Goal: Unclear

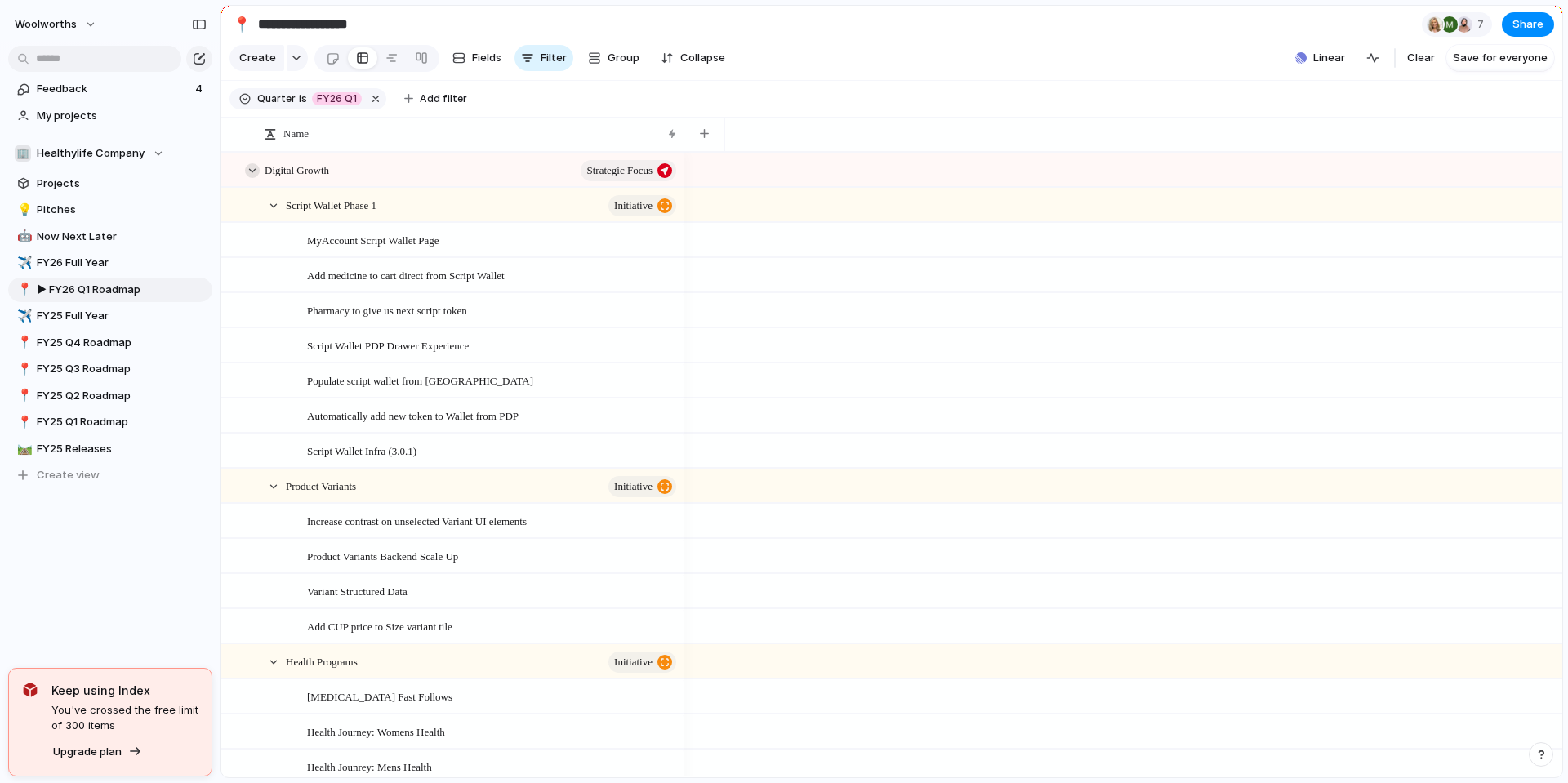
click at [251, 178] on div at bounding box center [252, 171] width 15 height 15
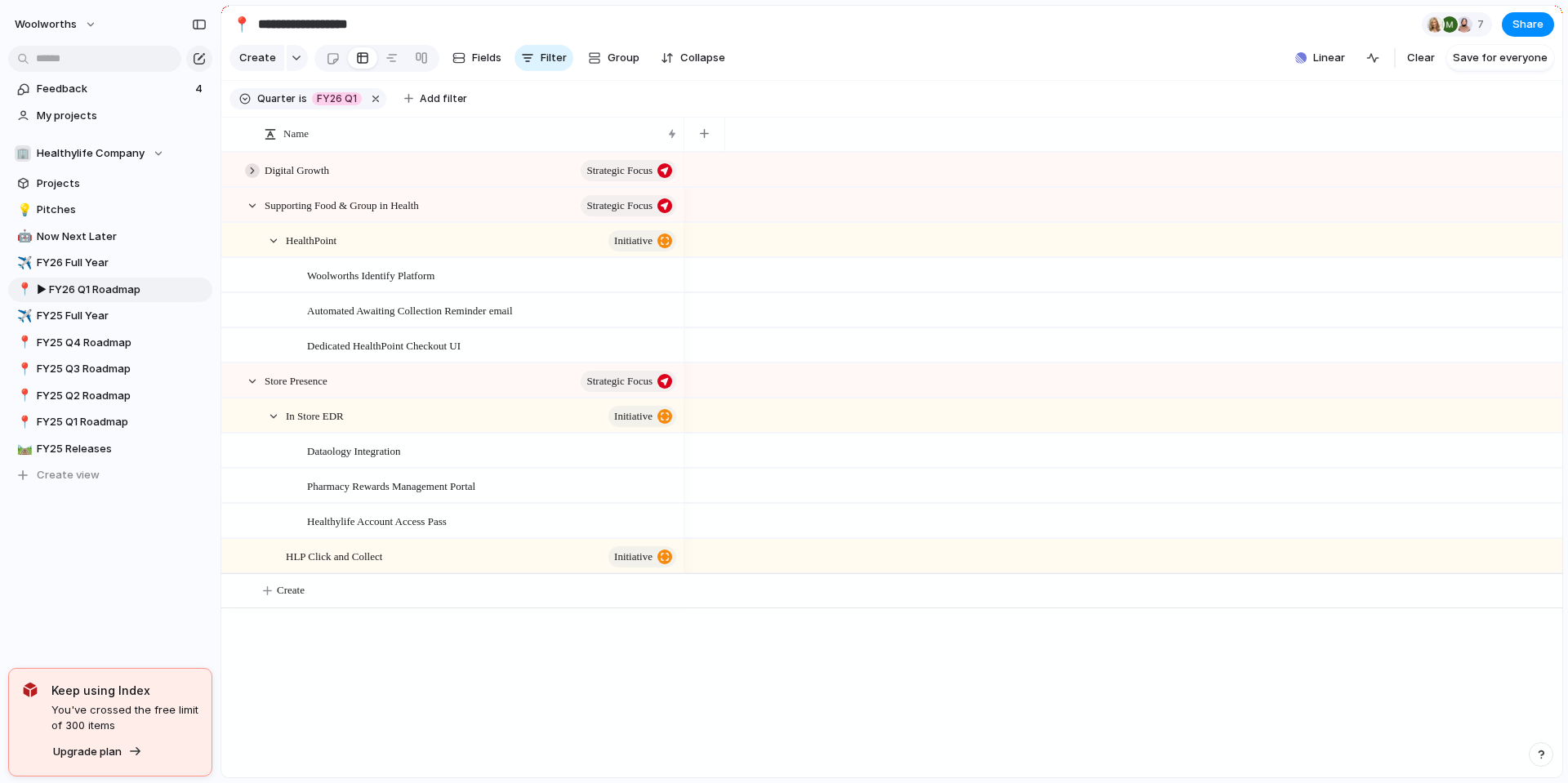
click at [251, 178] on div at bounding box center [252, 171] width 15 height 15
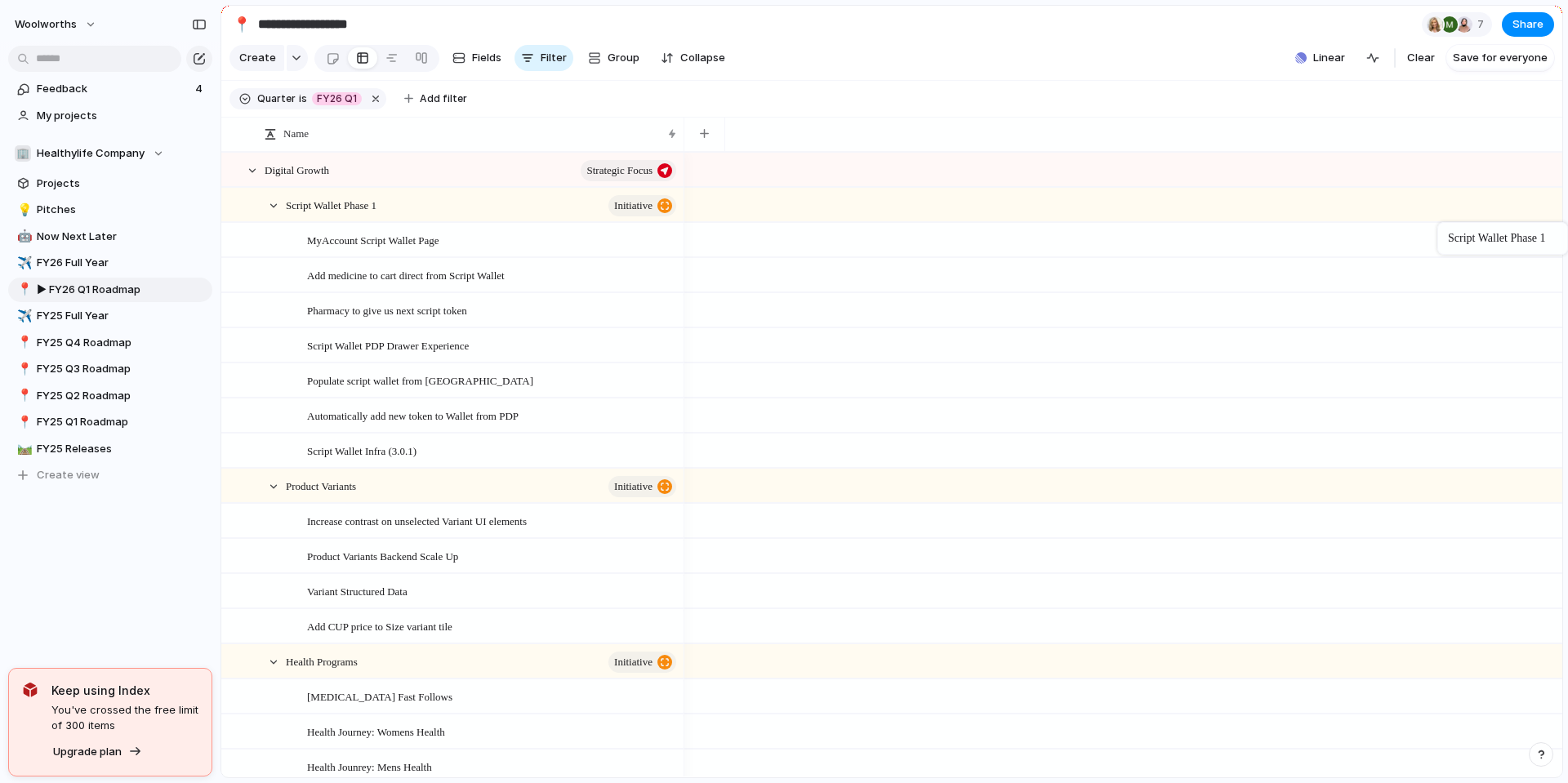
drag, startPoint x: 1559, startPoint y: 208, endPoint x: 1562, endPoint y: 226, distance: 18.2
